Goal: Task Accomplishment & Management: Manage account settings

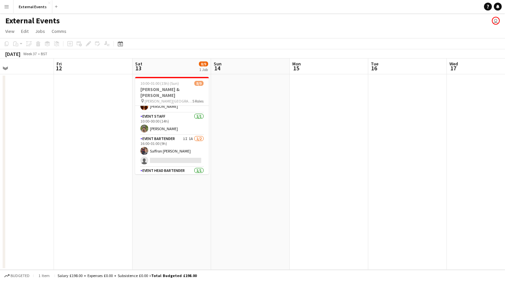
scroll to position [75, 0]
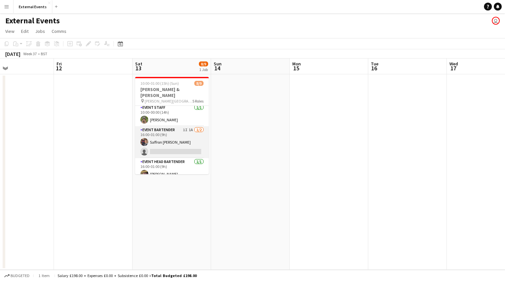
click at [167, 135] on app-card-role "Event bartender 1I 1A [DATE] 16:00-01:00 (9h) Saffron [PERSON_NAME] single-neut…" at bounding box center [172, 142] width 74 height 32
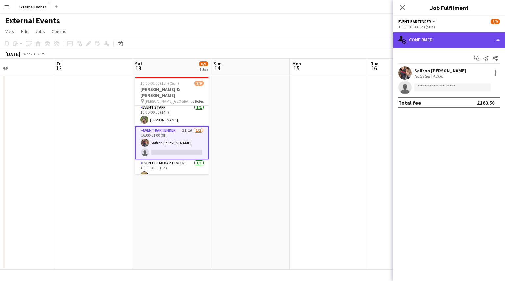
click at [478, 35] on div "single-neutral-actions-check-2 Confirmed" at bounding box center [449, 40] width 112 height 16
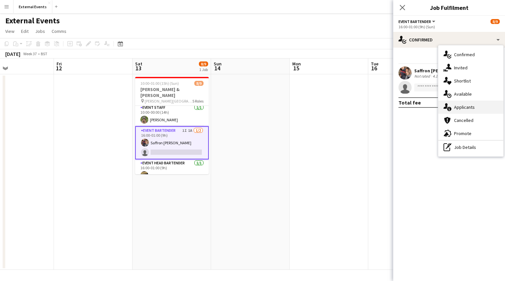
click at [476, 108] on div "single-neutral-actions-information Applicants" at bounding box center [470, 107] width 65 height 13
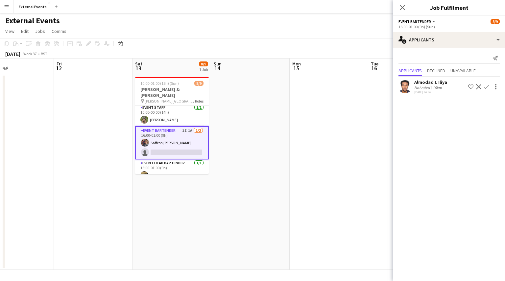
click at [485, 85] on app-icon "Confirm" at bounding box center [486, 86] width 5 height 5
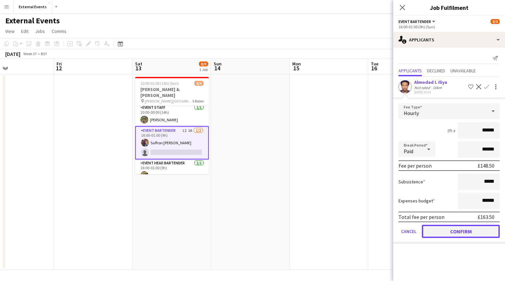
click at [469, 231] on button "Confirm" at bounding box center [461, 231] width 78 height 13
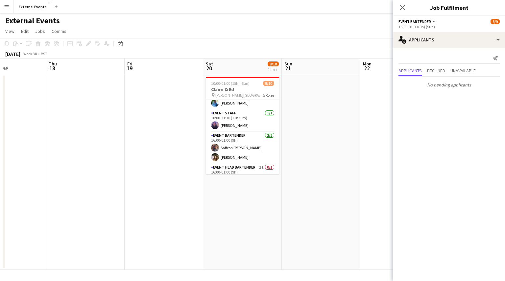
scroll to position [87, 0]
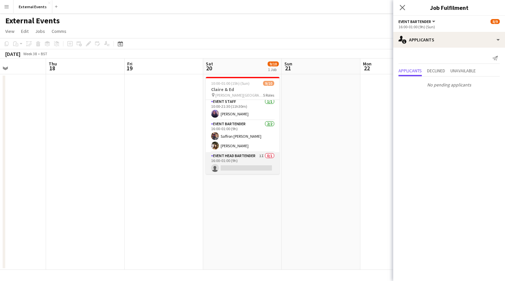
click at [246, 162] on app-card-role "Event head Bartender 1I 0/1 16:00-01:00 (9h) single-neutral-actions" at bounding box center [243, 163] width 74 height 22
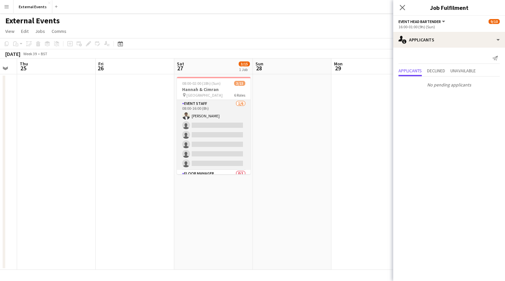
scroll to position [0, 298]
click at [208, 126] on app-card-role "Event staff [DATE] 08:00-16:00 (8h) [PERSON_NAME] single-neutral-actions single…" at bounding box center [214, 135] width 74 height 70
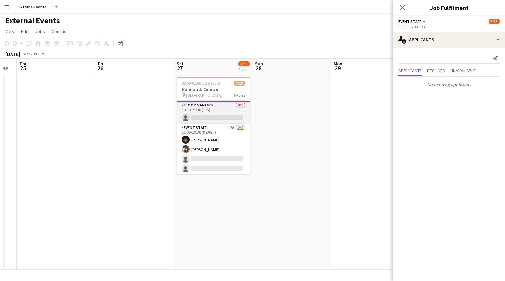
click at [219, 108] on app-card-role "Floor manager 0/1 10:30-21:30 (11h) single-neutral-actions" at bounding box center [214, 113] width 74 height 22
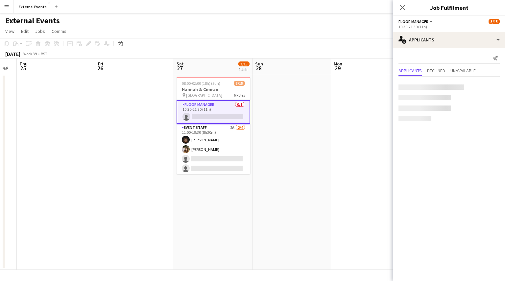
scroll to position [69, 0]
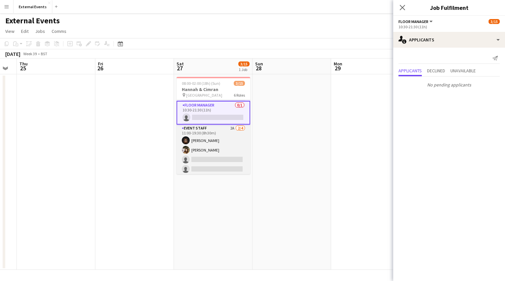
click at [212, 147] on app-card-role "Event staff 2A [DATE] 11:00-19:30 (8h30m) [PERSON_NAME] [PERSON_NAME] single-ne…" at bounding box center [214, 150] width 74 height 51
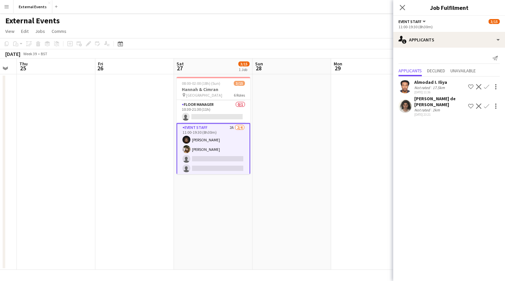
click at [484, 87] on app-icon "Confirm" at bounding box center [486, 86] width 5 height 5
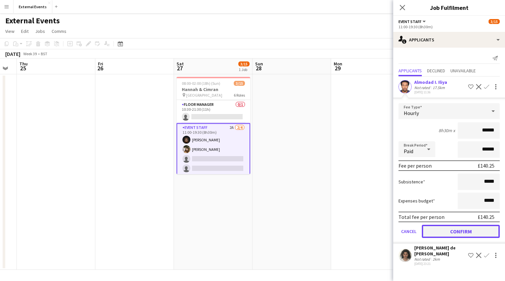
click at [461, 226] on button "Confirm" at bounding box center [461, 231] width 78 height 13
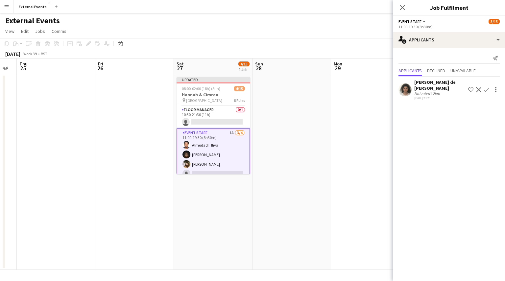
click at [485, 90] on app-icon "Confirm" at bounding box center [486, 89] width 5 height 5
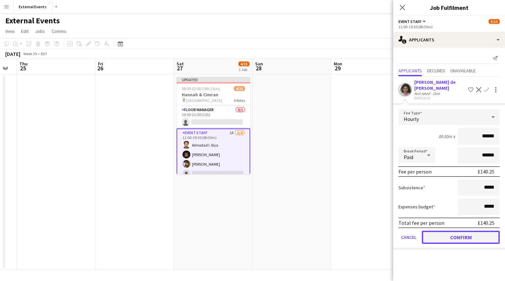
click at [474, 238] on button "Confirm" at bounding box center [461, 237] width 78 height 13
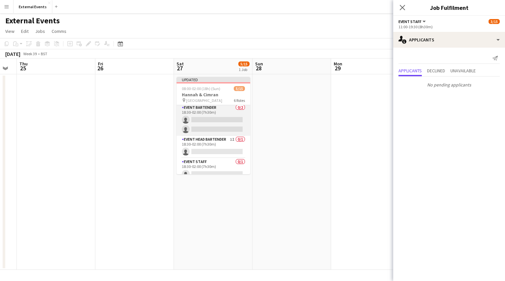
click at [214, 114] on app-card-role "Event bartender 0/2 18:30-02:00 (7h30m) single-neutral-actions single-neutral-a…" at bounding box center [214, 120] width 74 height 32
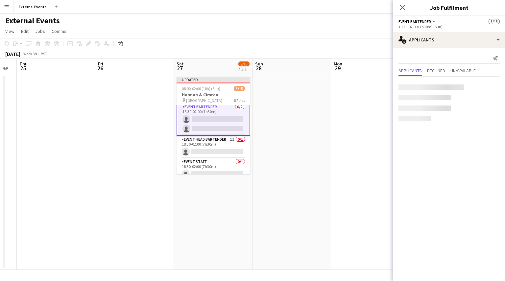
scroll to position [147, 0]
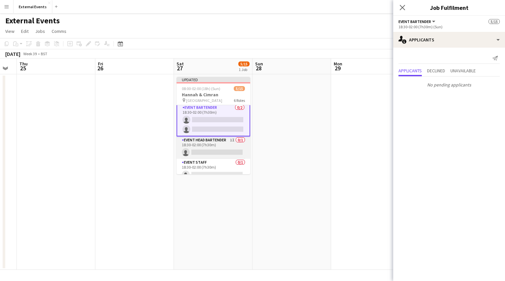
click at [219, 154] on app-card-role "Event head Bartender 1I 0/1 18:30-02:00 (7h30m) single-neutral-actions" at bounding box center [214, 148] width 74 height 22
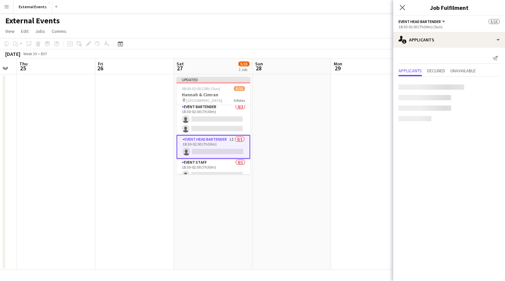
scroll to position [147, 0]
click at [219, 166] on app-card-role "Event staff 0/1 18:30-02:00 (7h30m) single-neutral-actions" at bounding box center [214, 171] width 74 height 22
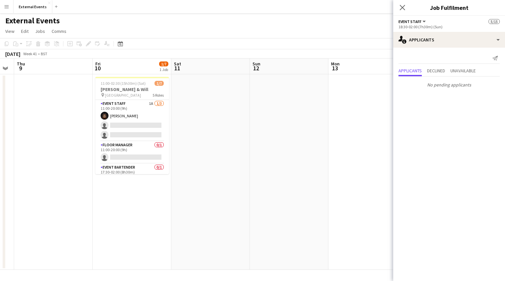
scroll to position [0, 301]
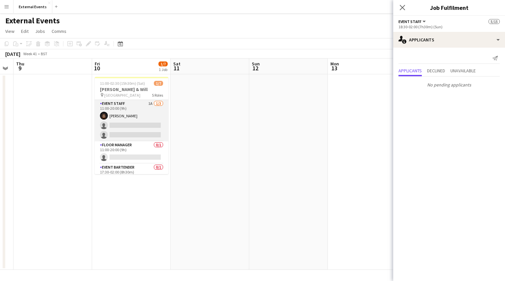
click at [137, 127] on app-card-role "Event staff 1A [DATE] 11:00-20:00 (9h) [PERSON_NAME] single-neutral-actions sin…" at bounding box center [132, 120] width 74 height 41
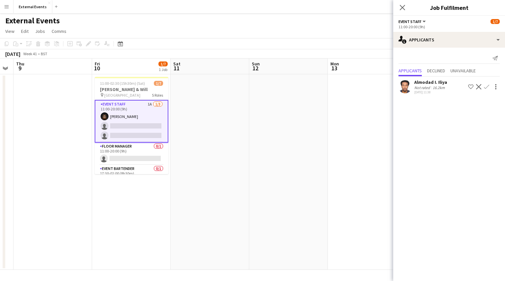
click at [487, 85] on app-icon "Confirm" at bounding box center [486, 86] width 5 height 5
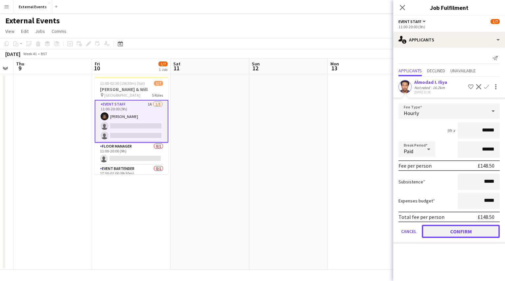
click at [461, 230] on button "Confirm" at bounding box center [461, 231] width 78 height 13
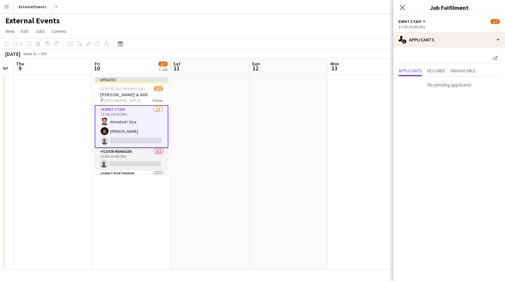
click at [115, 157] on app-card-role "Floor manager 0/1 11:00-20:00 (9h) single-neutral-actions" at bounding box center [132, 159] width 74 height 22
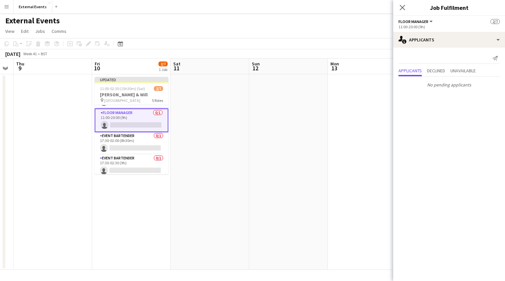
scroll to position [39, 0]
click at [127, 146] on app-card-role "Event bartender 0/1 17:30-02:00 (8h30m) single-neutral-actions" at bounding box center [132, 143] width 74 height 22
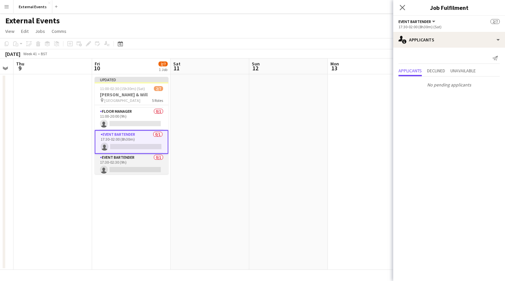
click at [134, 167] on app-card-role "Event bartender 0/1 17:30-02:30 (9h) single-neutral-actions" at bounding box center [132, 165] width 74 height 22
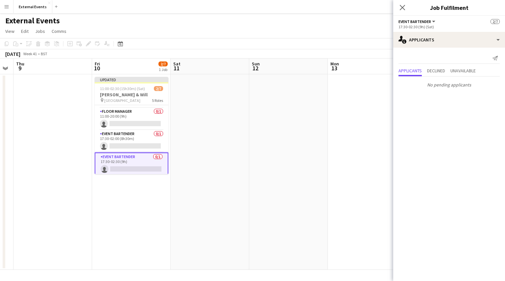
scroll to position [63, 0]
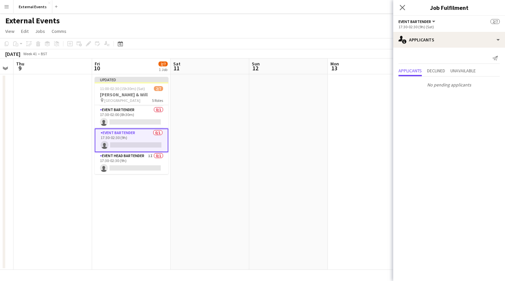
click at [134, 167] on app-card-role "Event head Bartender 1I 0/1 17:30-02:30 (9h) single-neutral-actions" at bounding box center [132, 163] width 74 height 22
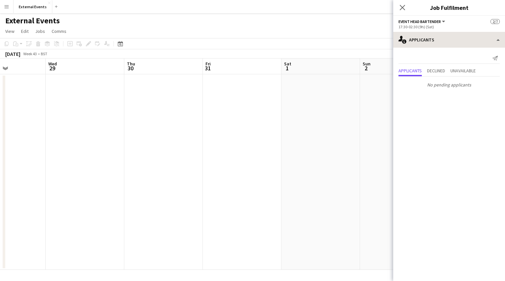
scroll to position [0, 269]
click at [403, 9] on icon "Close pop-in" at bounding box center [402, 7] width 6 height 6
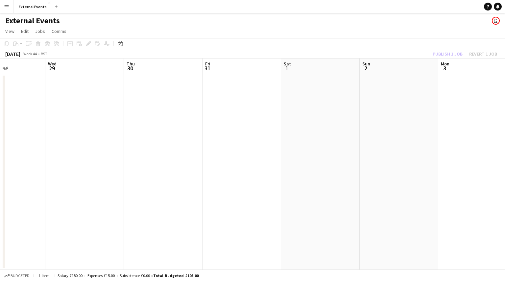
click at [452, 53] on div "Publish 1 job Revert 1 job" at bounding box center [465, 54] width 80 height 9
click at [452, 53] on button "Publish 3 jobs" at bounding box center [444, 54] width 38 height 9
